Goal: Transaction & Acquisition: Purchase product/service

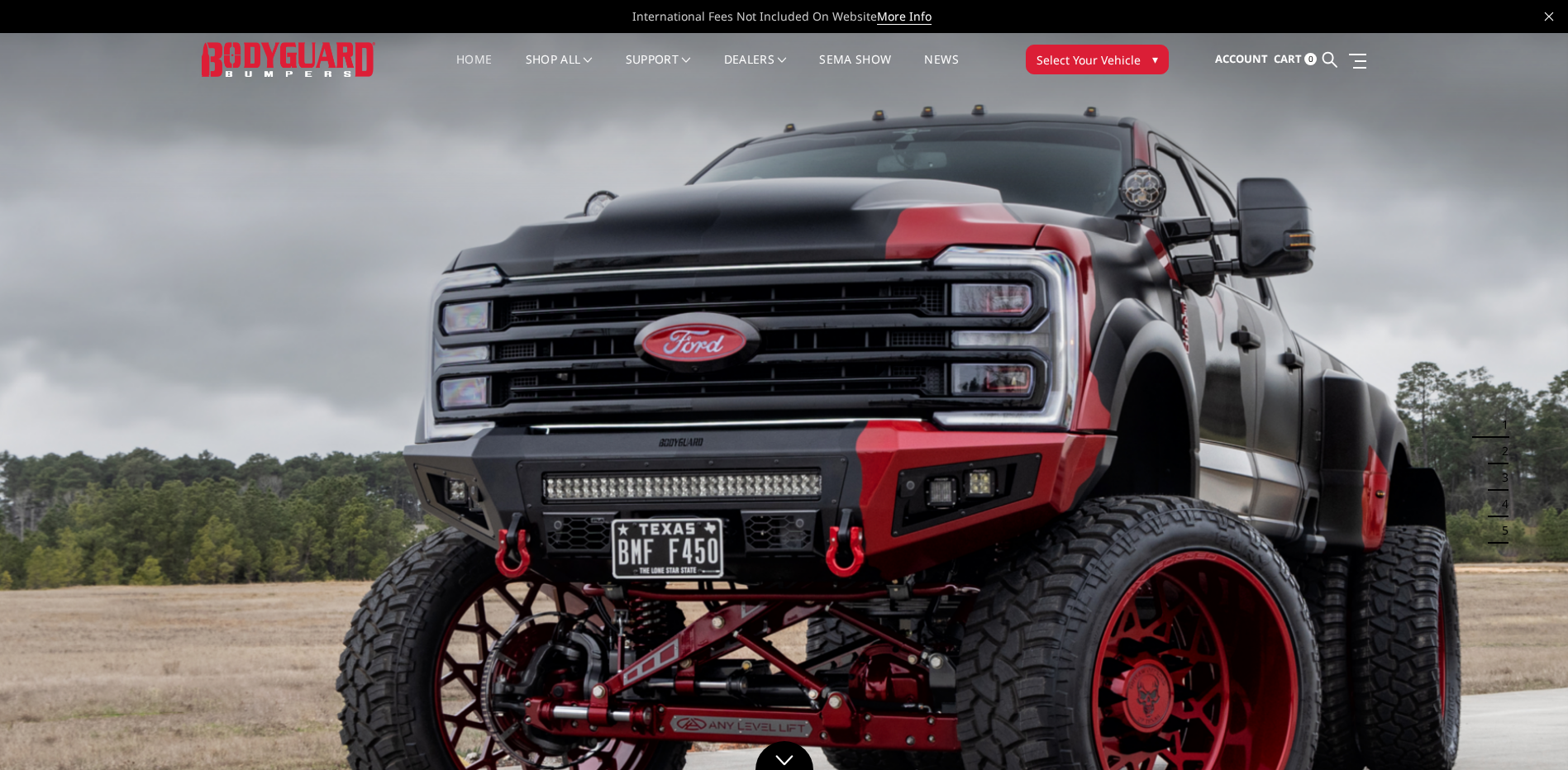
click at [1128, 51] on span "Select Your Vehicle" at bounding box center [1089, 60] width 104 height 18
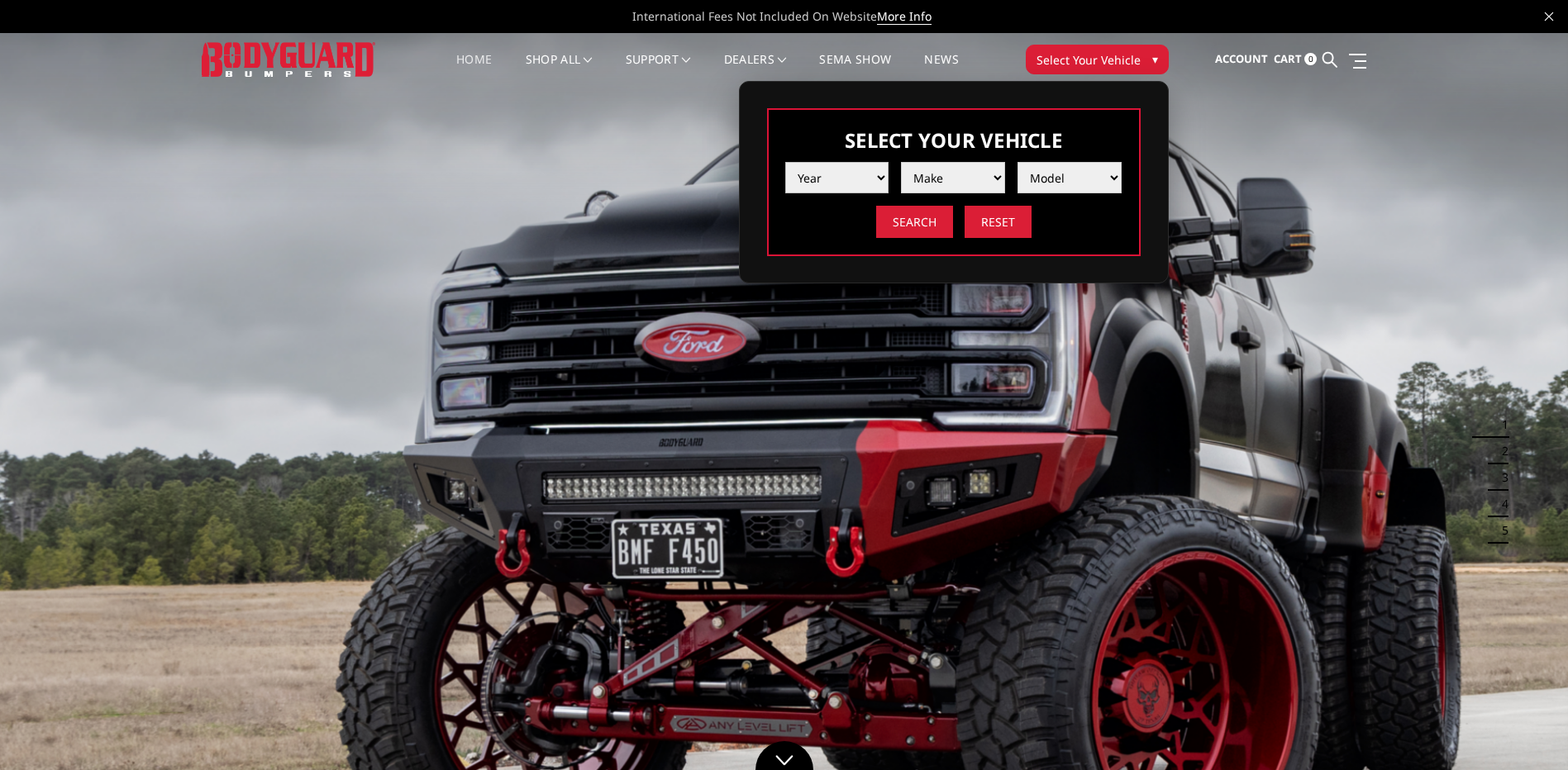
click at [834, 167] on select "Year 2025 2024 2023 2022 2021 2020 2019 2018 2017 2016 2015 2014 2013 2012 2011…" at bounding box center [837, 178] width 104 height 32
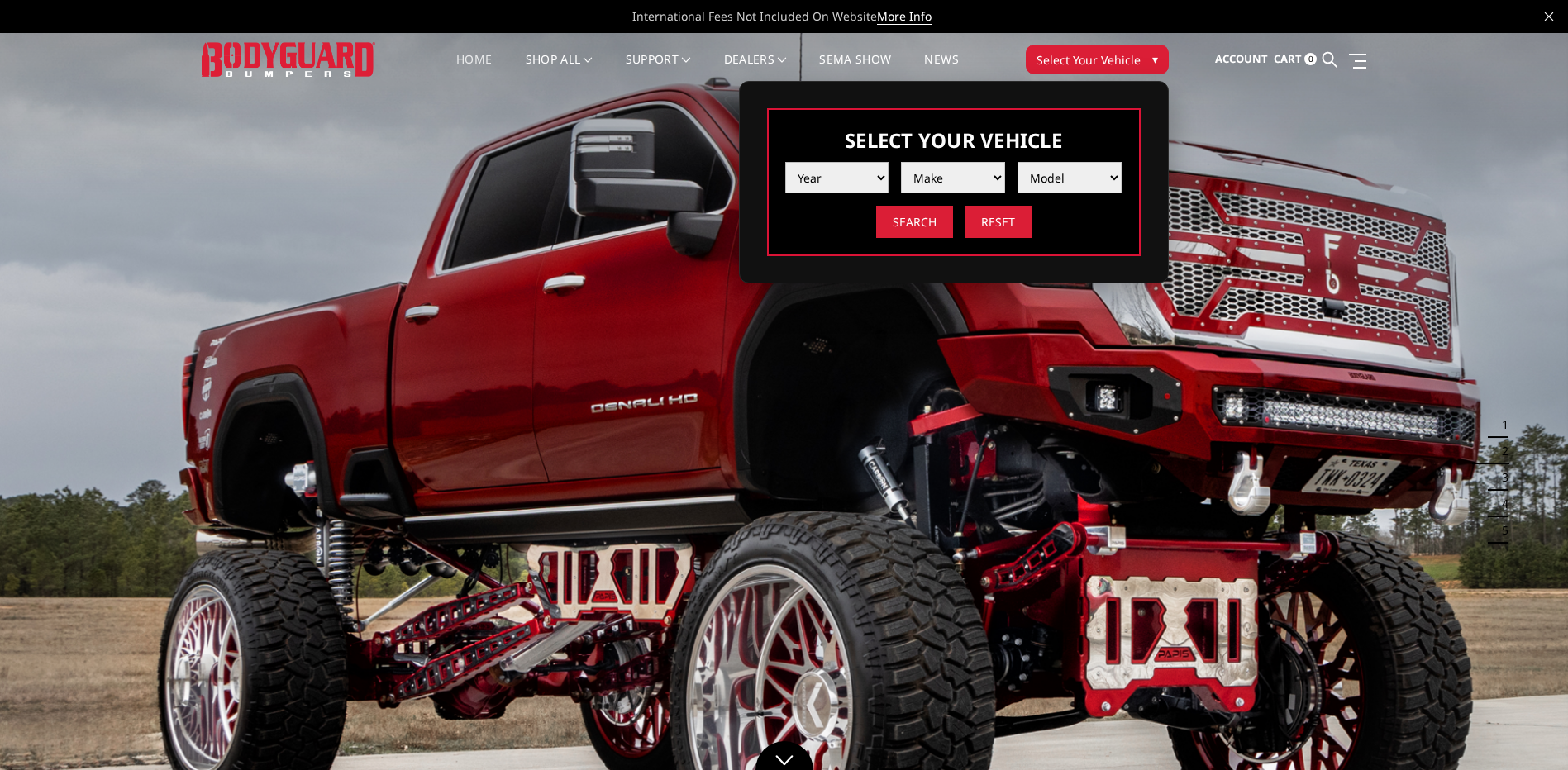
select select "yr_2023"
click at [785, 162] on select "Year 2025 2024 2023 2022 2021 2020 2019 2018 2017 2016 2015 2014 2013 2012 2011…" at bounding box center [837, 178] width 104 height 32
click at [939, 165] on select "Make Chevrolet Ford GMC Ram Toyota" at bounding box center [953, 178] width 104 height 32
select select "mk_ford"
click at [901, 162] on select "Make Chevrolet Ford GMC Ram Toyota" at bounding box center [953, 178] width 104 height 32
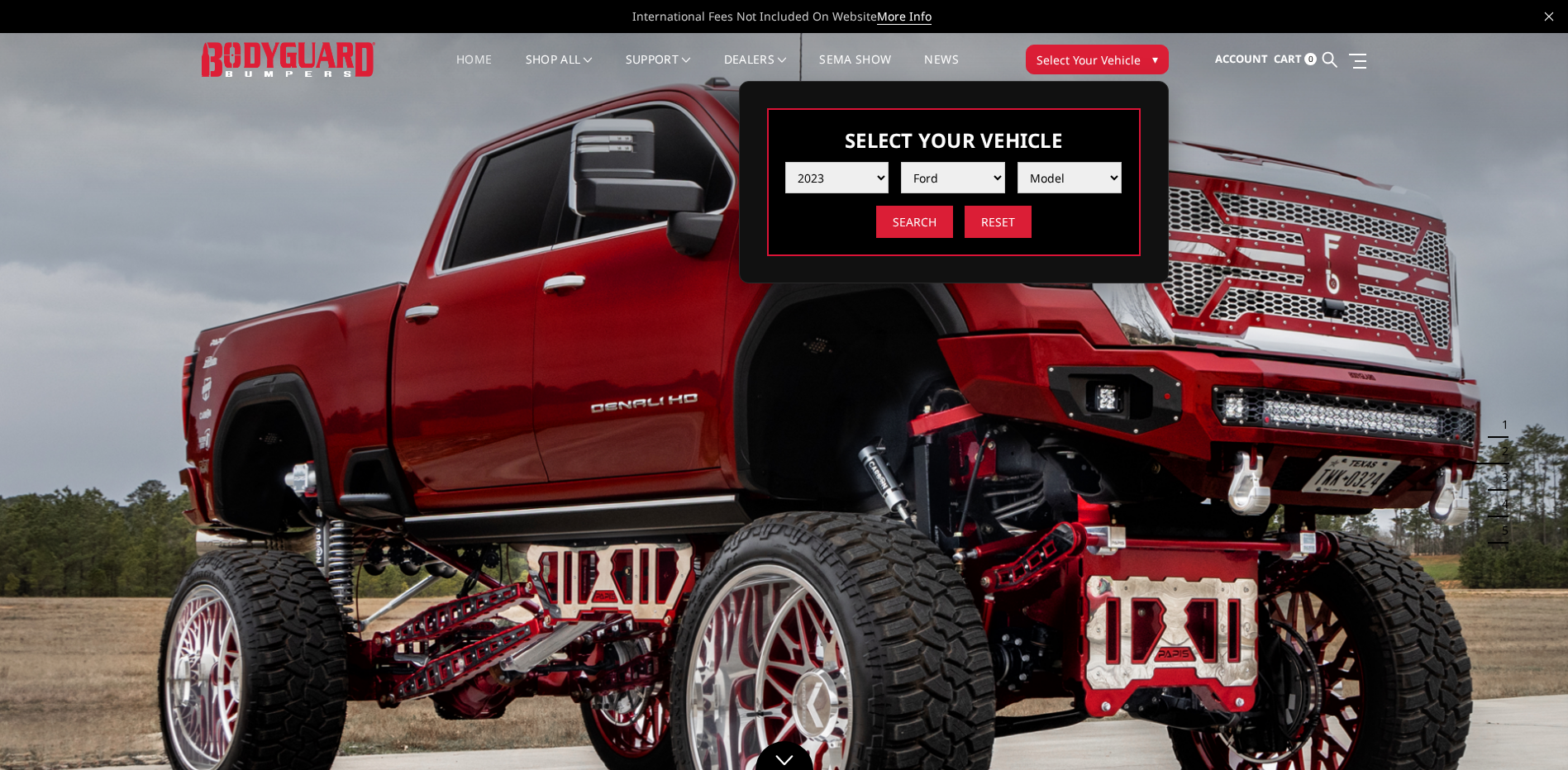
click at [1051, 181] on select "Model F150 F150 Raptor F250 / F350 F450 F550" at bounding box center [1070, 178] width 104 height 32
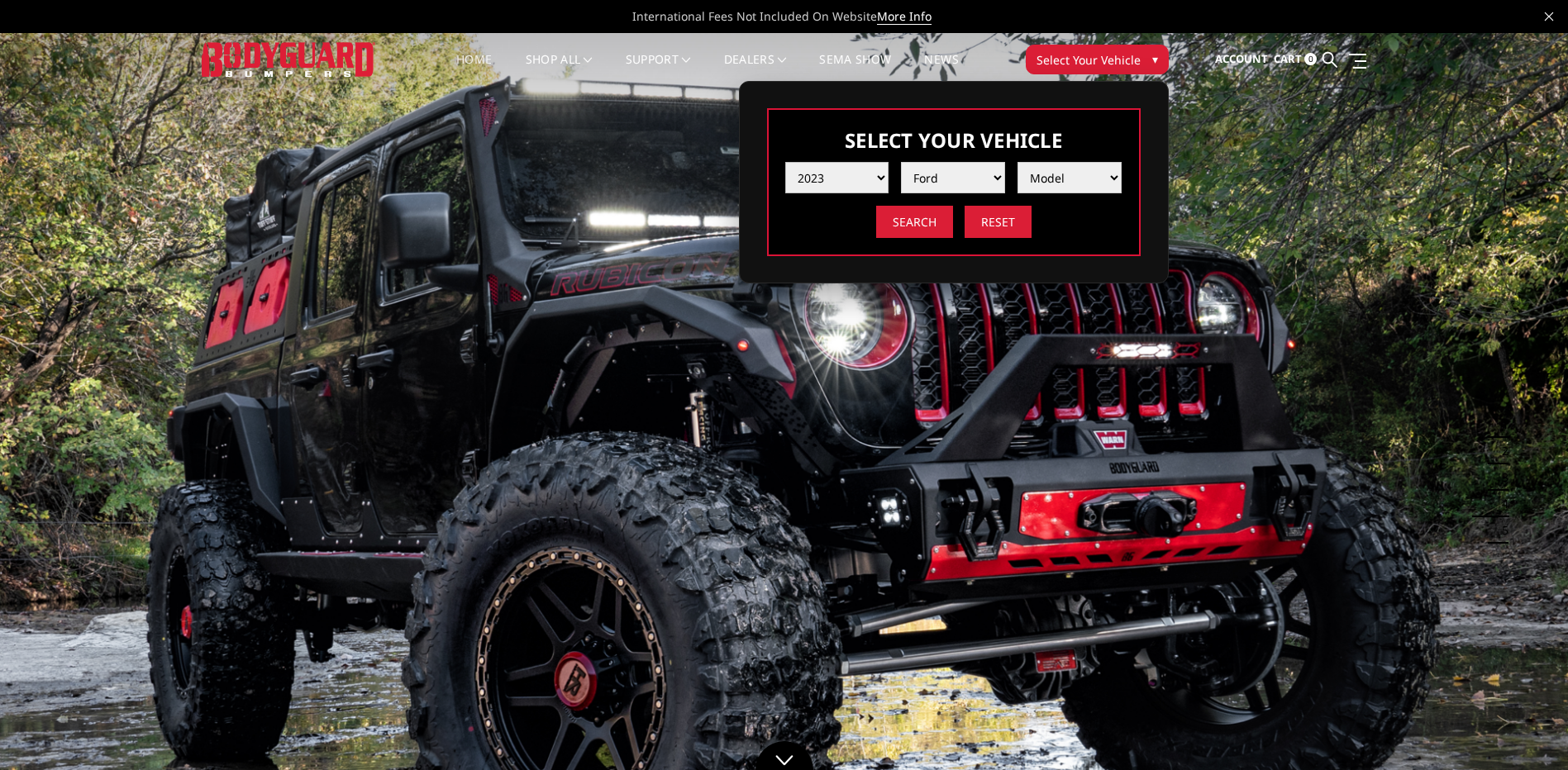
click at [882, 177] on select "Year 2025 2024 2023 2022 2021 2020 2019 2018 2017 2016 2015 2014 2013 2012 2011…" at bounding box center [837, 178] width 104 height 32
click at [785, 162] on select "Year 2025 2024 2023 2022 2021 2020 2019 2018 2017 2016 2015 2014 2013 2012 2011…" at bounding box center [837, 178] width 104 height 32
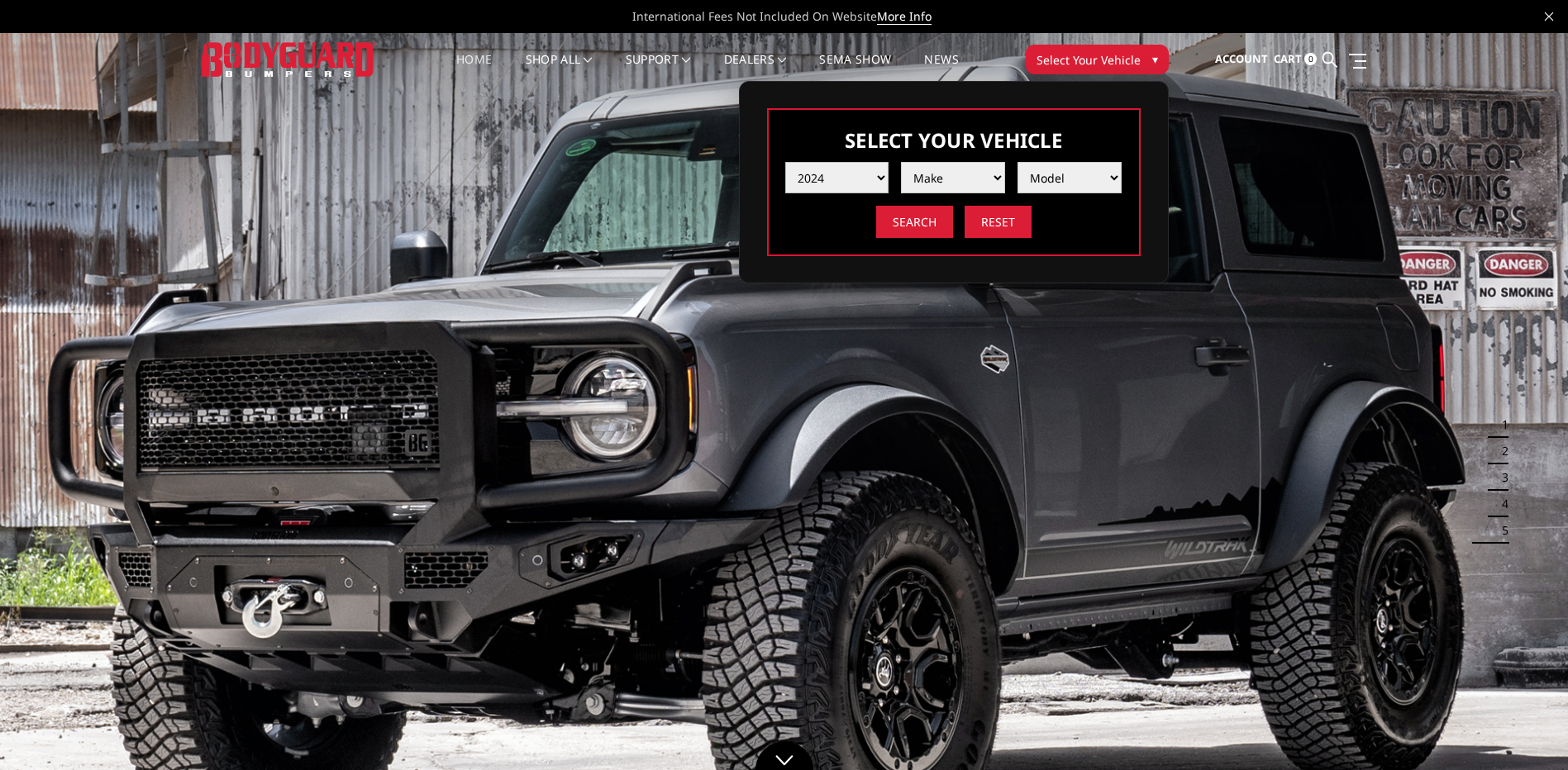
click at [827, 174] on select "Year 2025 2024 2023 2022 2021 2020 2019 2018 2017 2016 2015 2014 2013 2012 2011…" at bounding box center [837, 178] width 104 height 32
select select "yr_2022"
click at [785, 162] on select "Year 2025 2024 2023 2022 2021 2020 2019 2018 2017 2016 2015 2014 2013 2012 2011…" at bounding box center [837, 178] width 104 height 32
click at [925, 180] on select "Make Chevrolet Ford GMC Ram Toyota" at bounding box center [953, 178] width 104 height 32
select select "mk_ford"
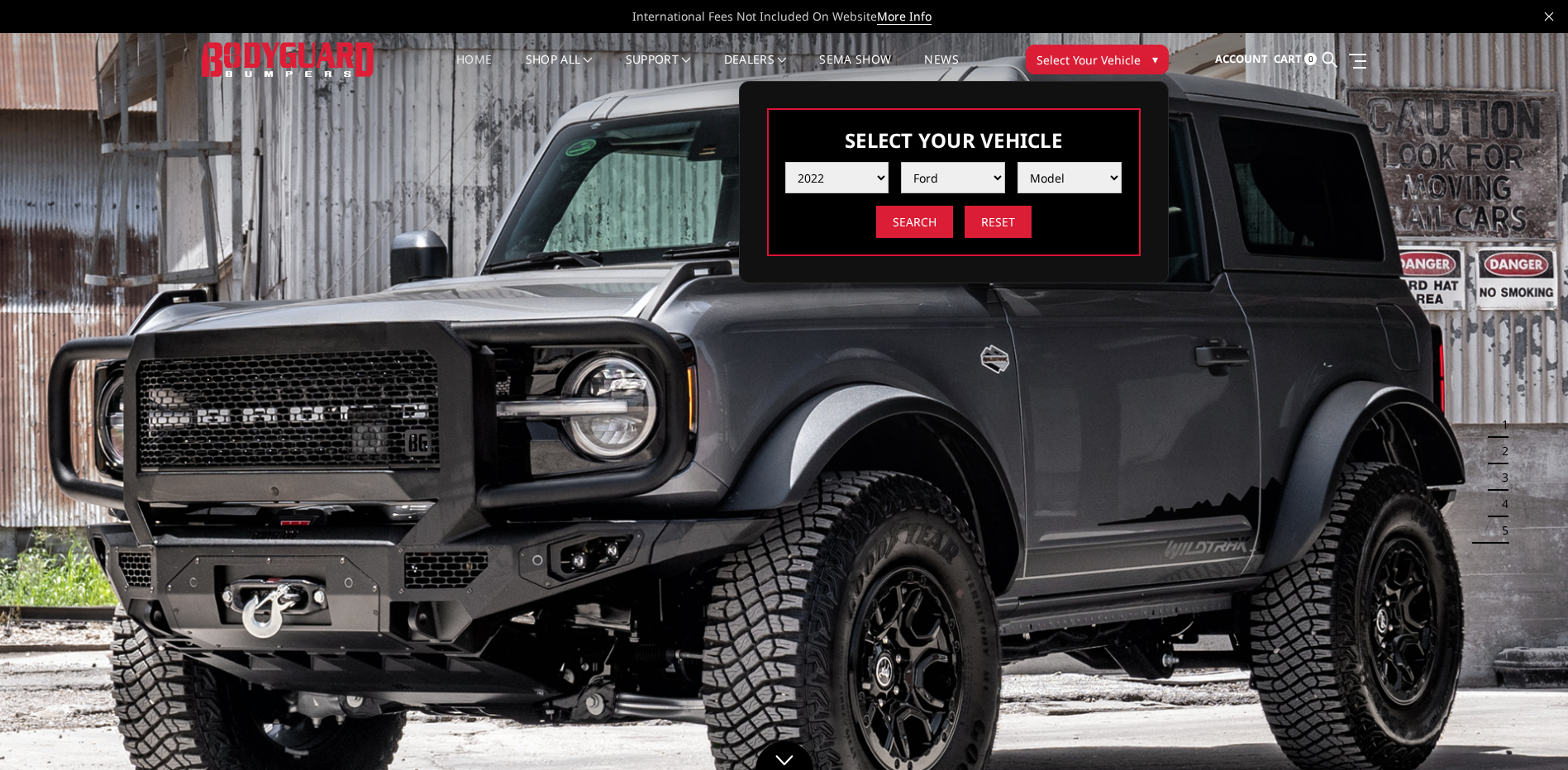
click at [901, 162] on select "Make Chevrolet Ford GMC Ram Toyota" at bounding box center [953, 178] width 104 height 32
click at [1070, 179] on select "Model F150 F150 Raptor F250 / F350 F450 F550" at bounding box center [1070, 178] width 104 height 32
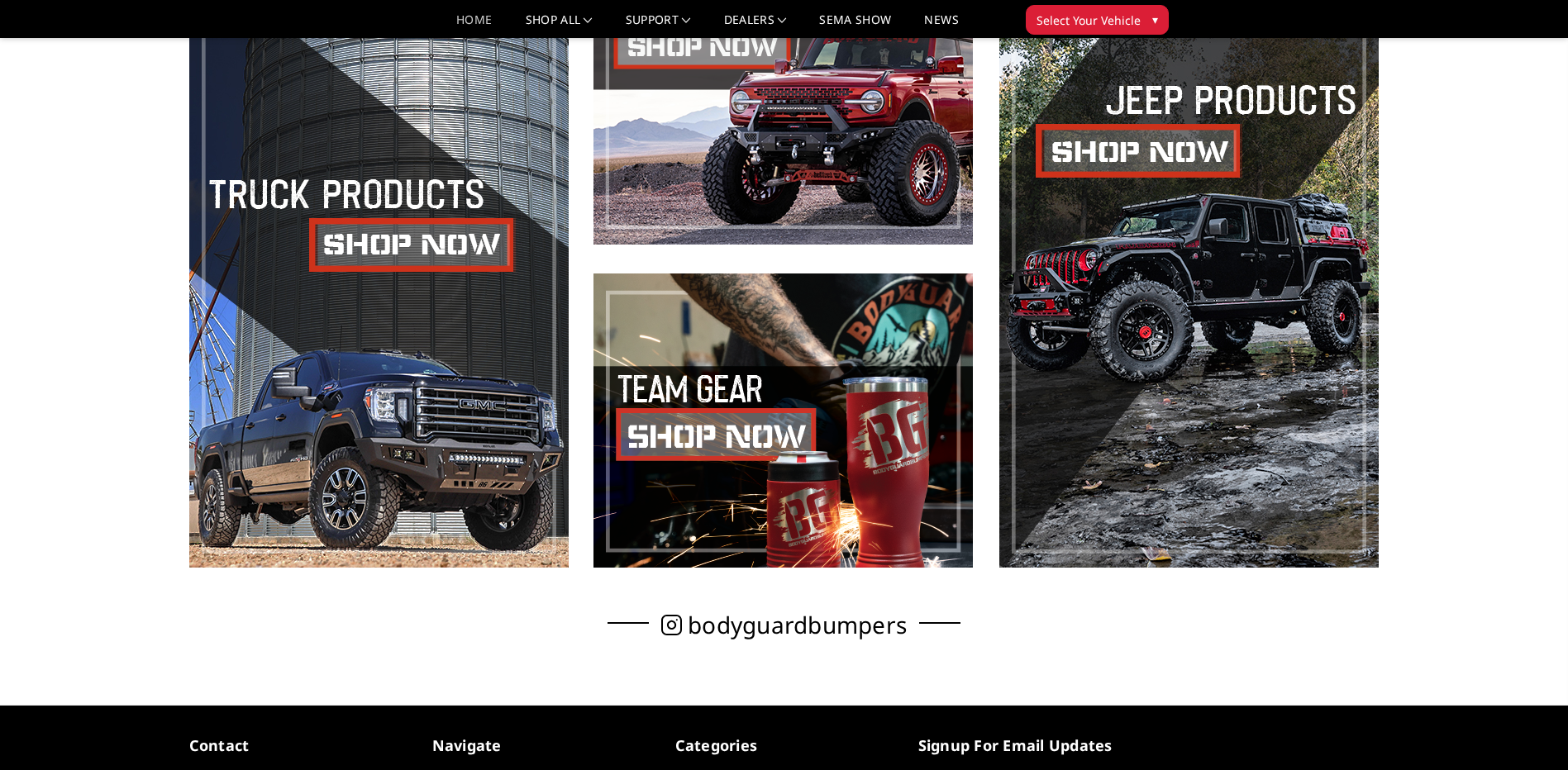
scroll to position [744, 0]
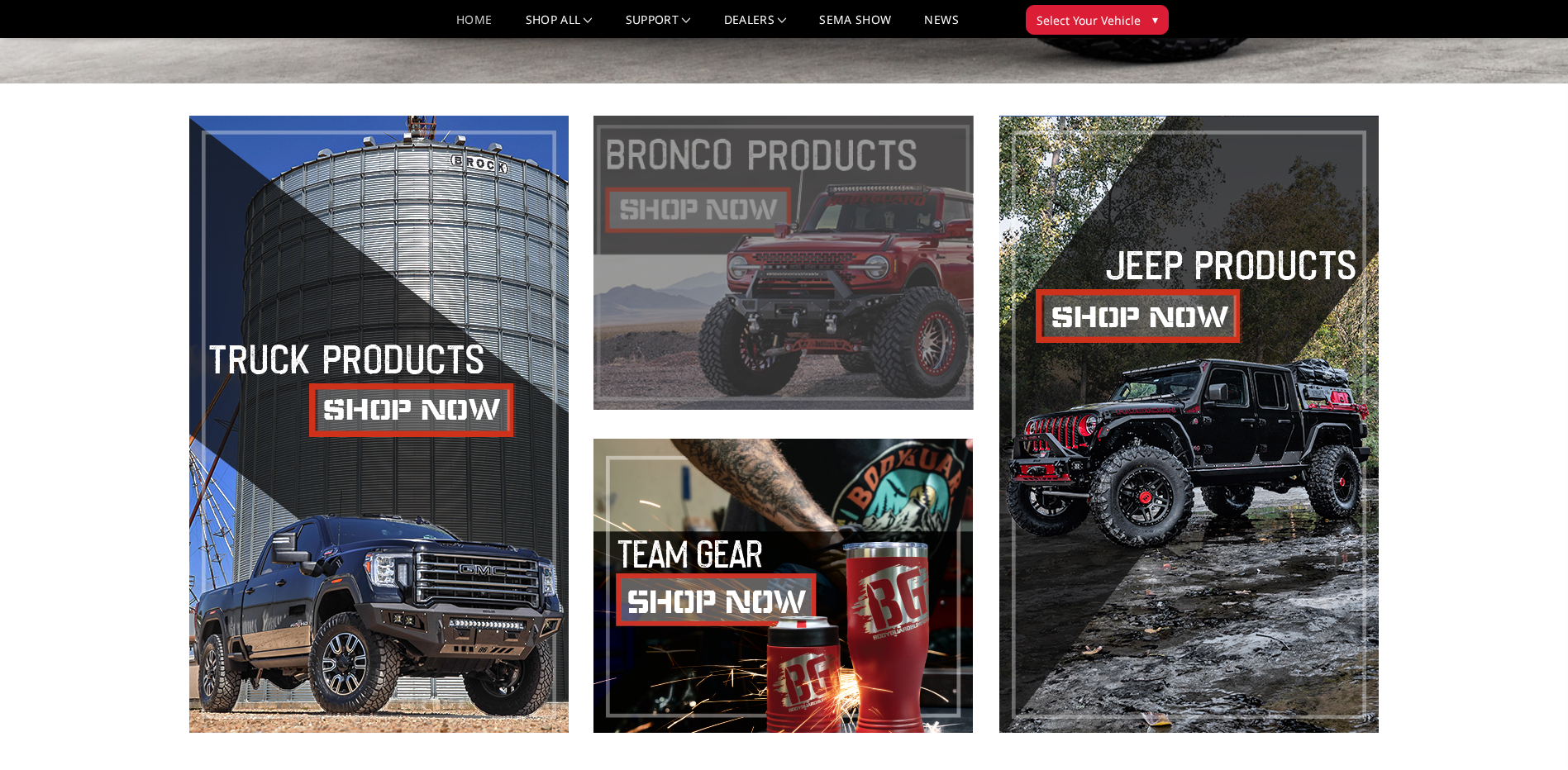
click at [732, 198] on span at bounding box center [783, 263] width 380 height 294
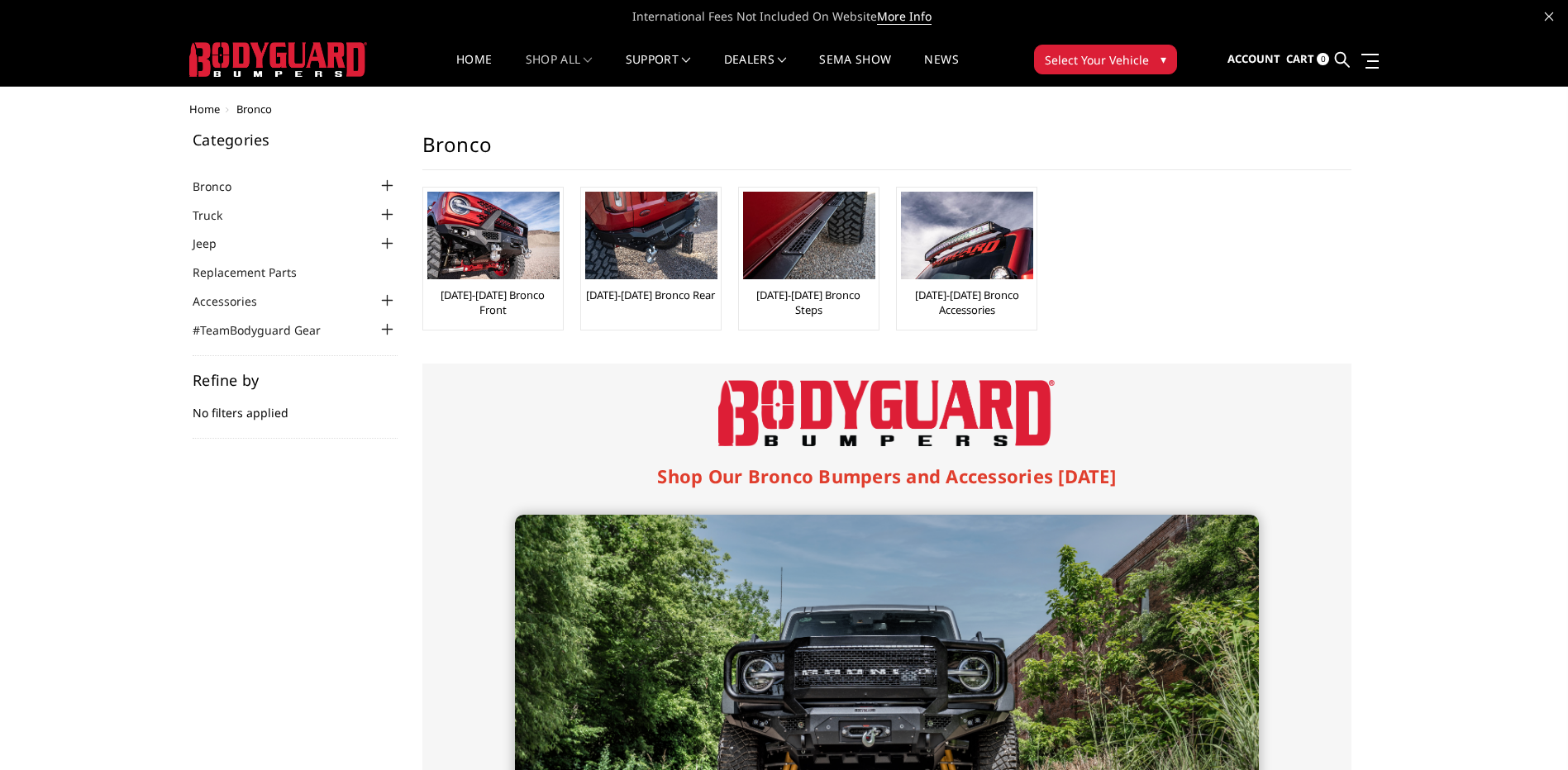
click at [386, 184] on div at bounding box center [388, 186] width 20 height 20
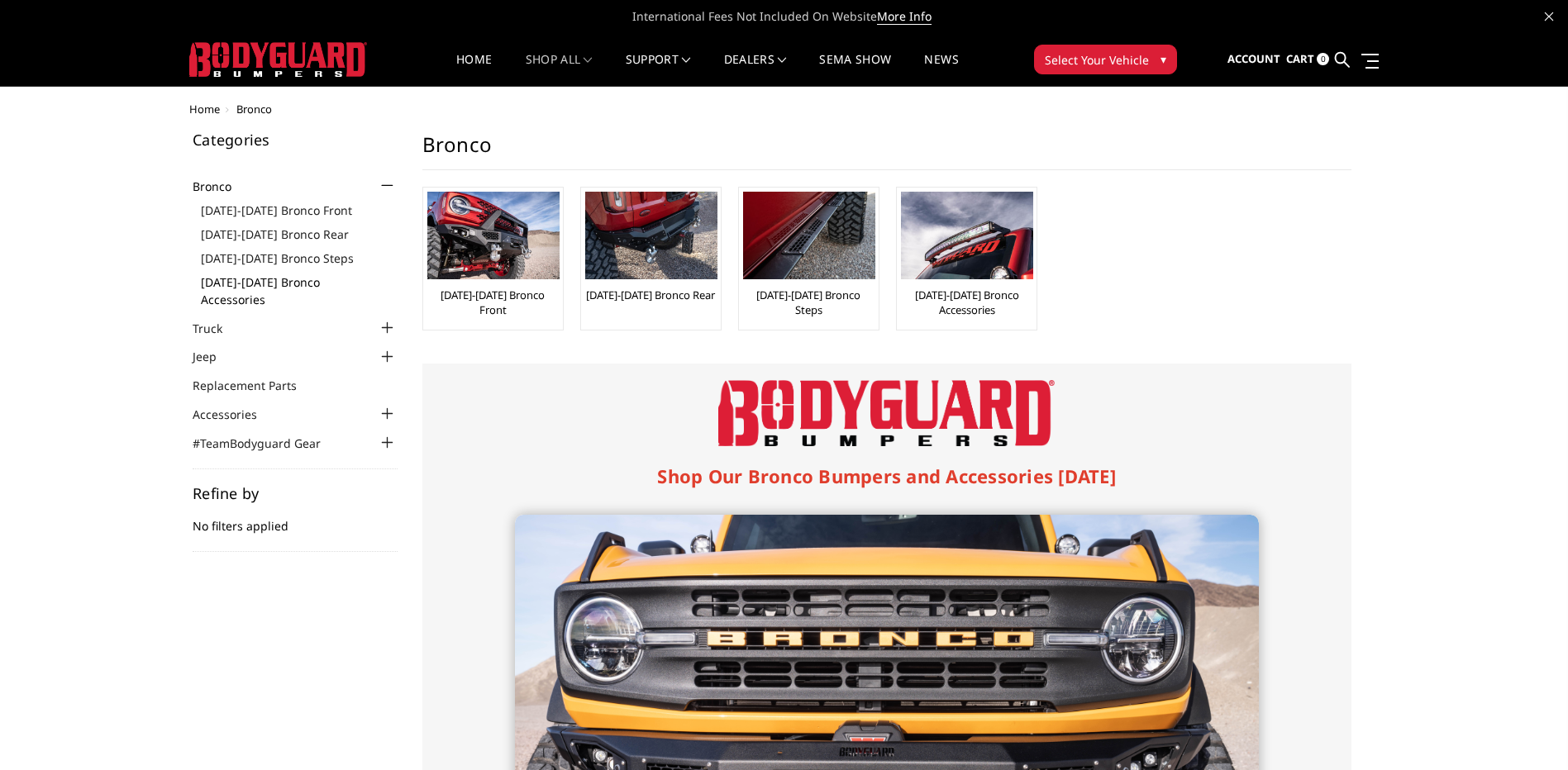
click at [294, 282] on link "[DATE]-[DATE] Bronco Accessories" at bounding box center [299, 290] width 197 height 34
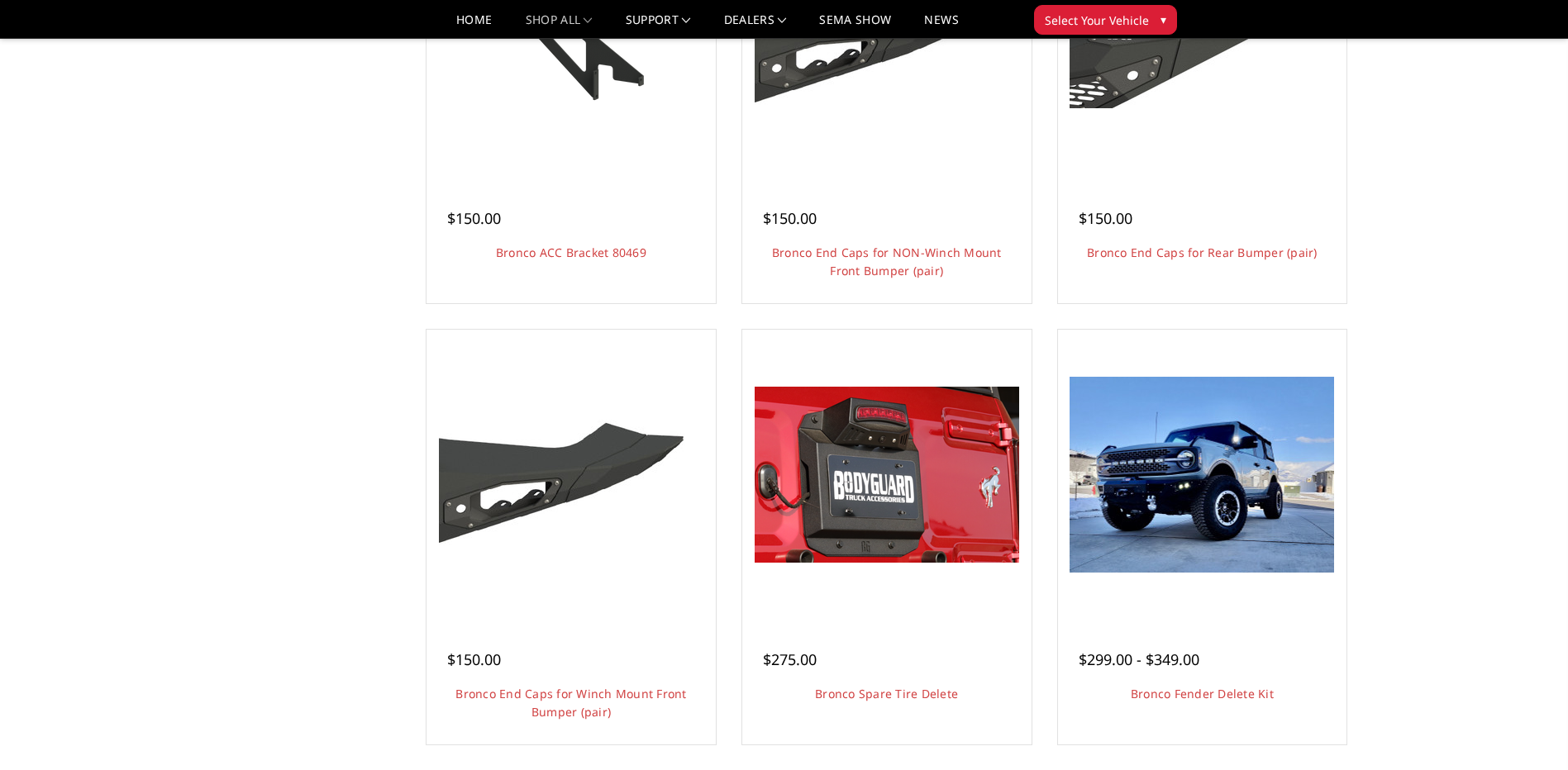
scroll to position [826, 0]
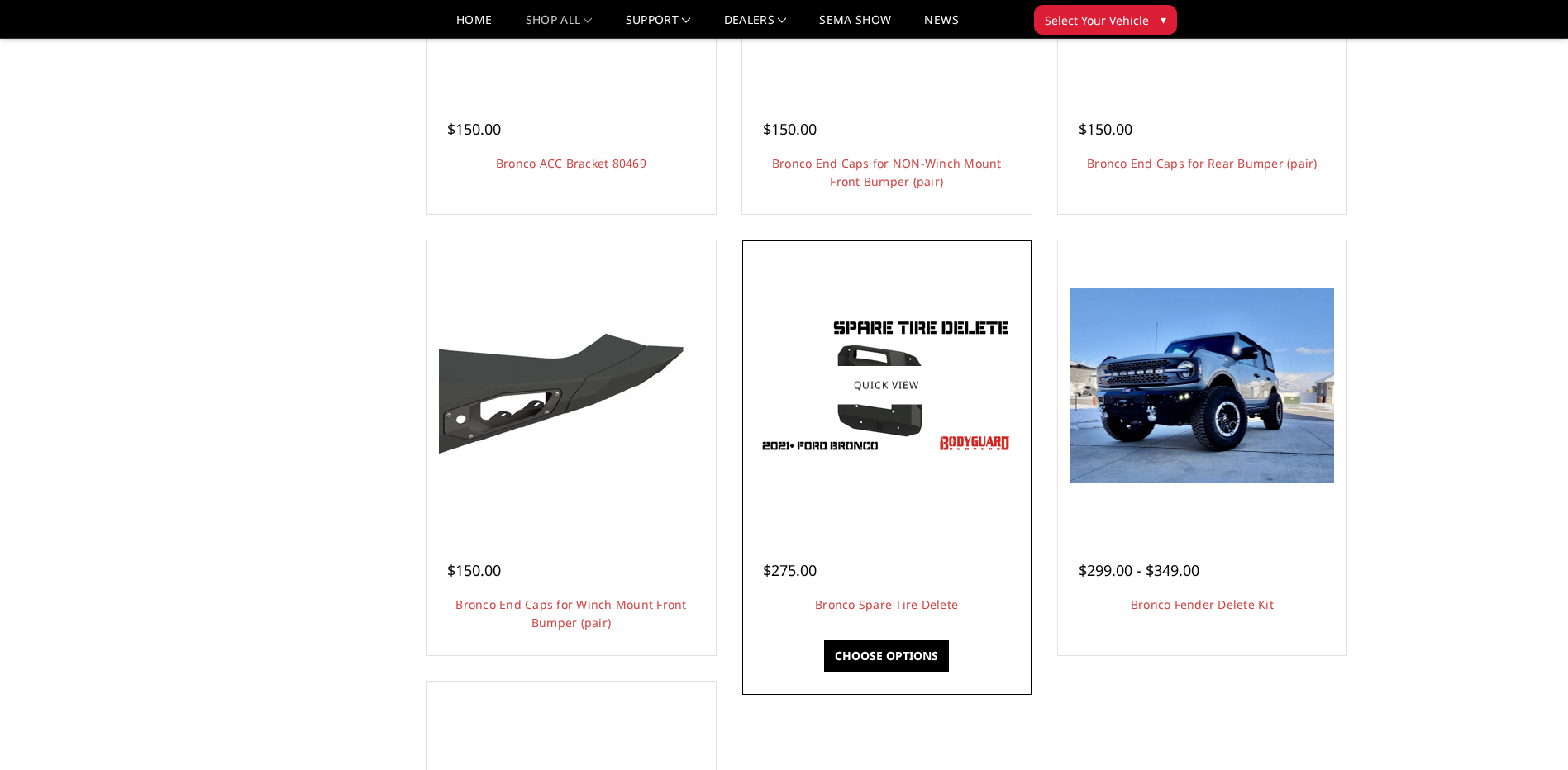
click at [923, 456] on img at bounding box center [887, 385] width 264 height 149
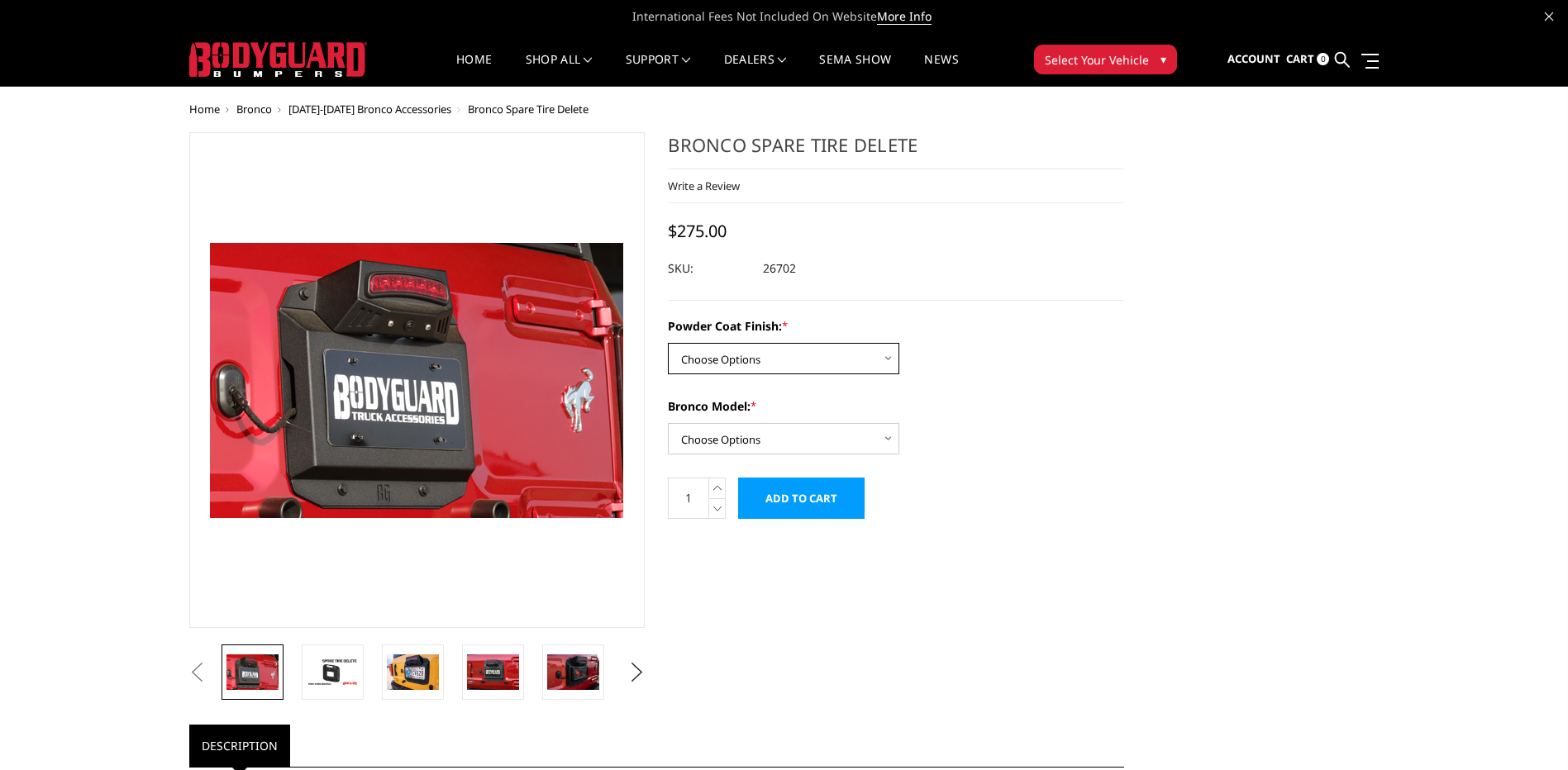
click at [884, 362] on select "Choose Options Bare Metal Textured Black Powder Coat" at bounding box center [784, 359] width 232 height 32
select select "4062"
click at [668, 343] on select "Choose Options Bare Metal Textured Black Powder Coat" at bounding box center [784, 359] width 232 height 32
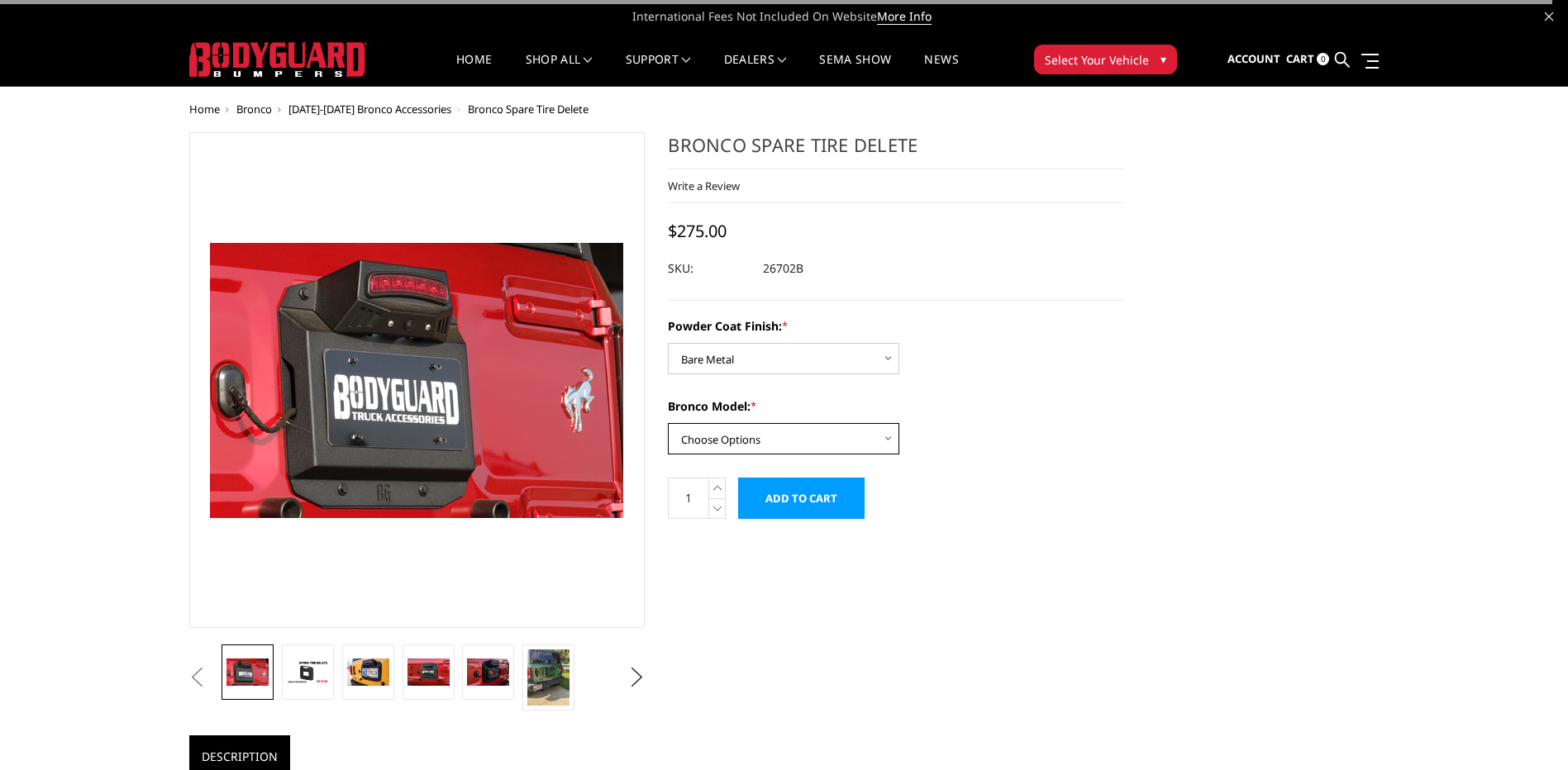
click at [801, 430] on select "Choose Options Base/Badlands/Wildtrak/etc. Raptor" at bounding box center [784, 439] width 232 height 32
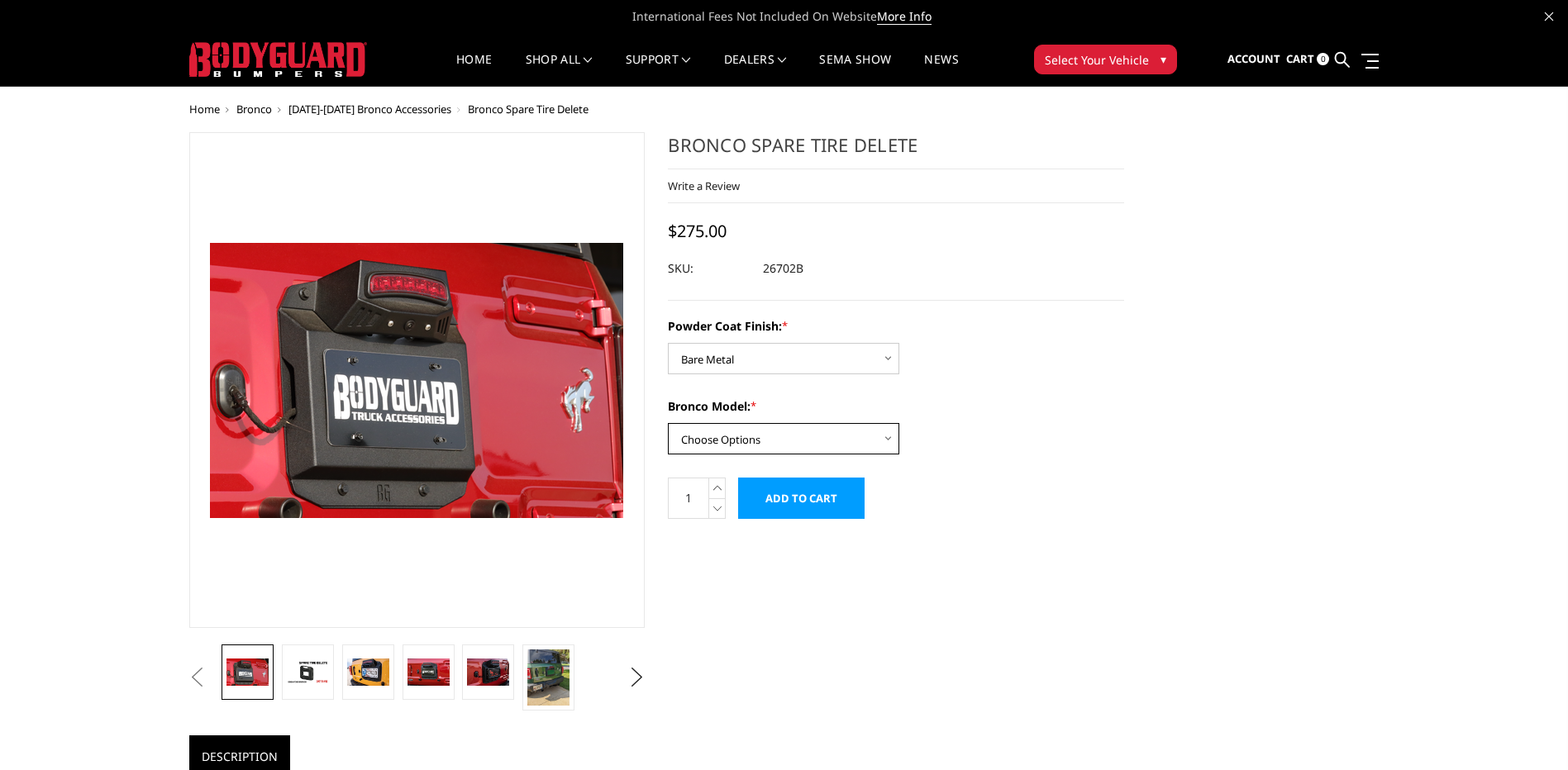
select select "4058"
click at [668, 423] on select "Choose Options Base/Badlands/Wildtrak/etc. Raptor" at bounding box center [784, 439] width 232 height 32
drag, startPoint x: 762, startPoint y: 269, endPoint x: 810, endPoint y: 273, distance: 48.2
click at [810, 273] on div at bounding box center [896, 269] width 457 height 30
drag, startPoint x: 810, startPoint y: 272, endPoint x: 738, endPoint y: 262, distance: 72.7
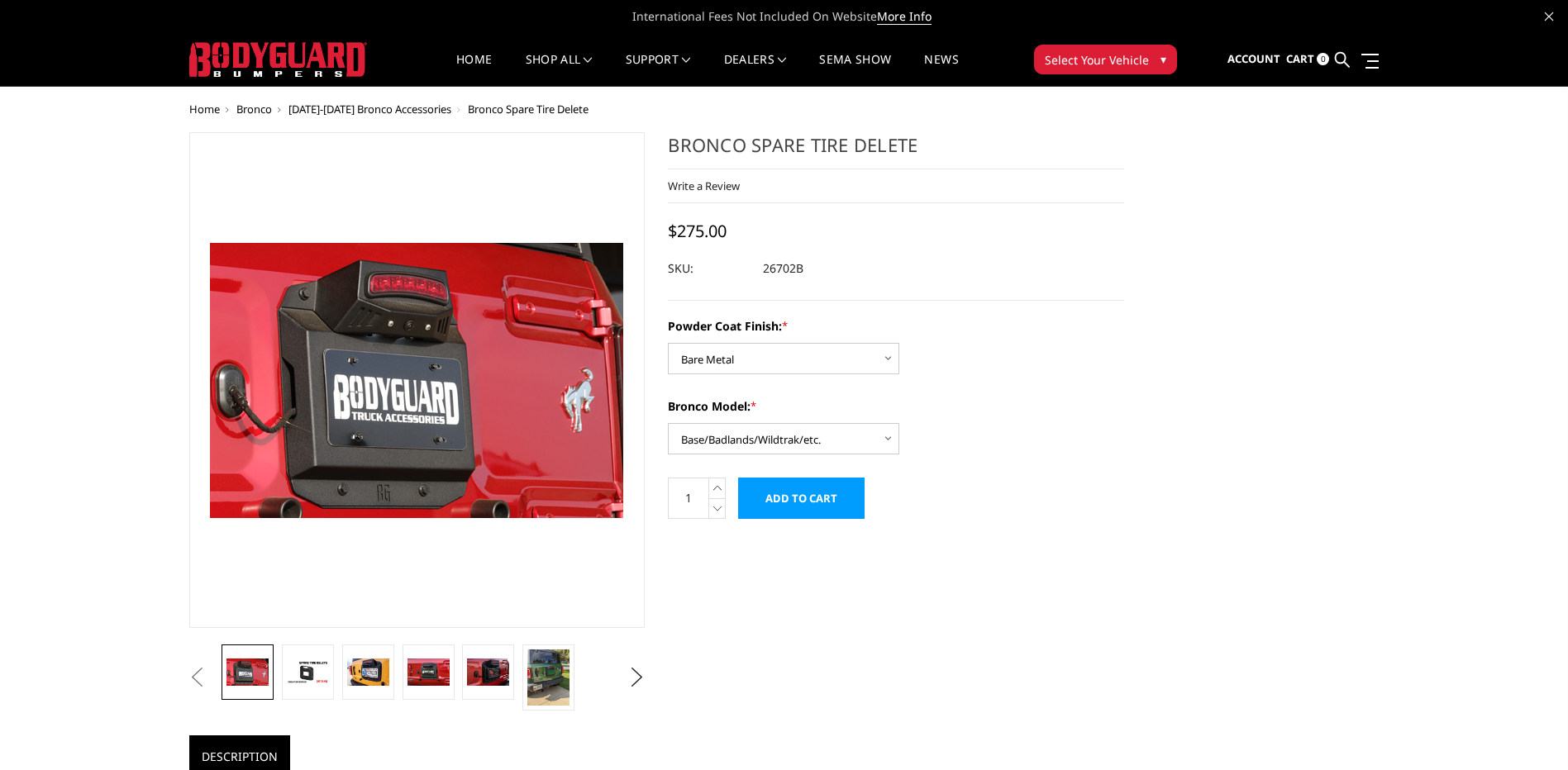
click at [738, 262] on dl "SKU: 26702B UPC:" at bounding box center [896, 269] width 457 height 30
click at [767, 266] on dd "26702B" at bounding box center [784, 269] width 41 height 30
drag, startPoint x: 760, startPoint y: 266, endPoint x: 819, endPoint y: 270, distance: 59.1
click at [819, 270] on div at bounding box center [896, 269] width 457 height 30
